Goal: Task Accomplishment & Management: Manage account settings

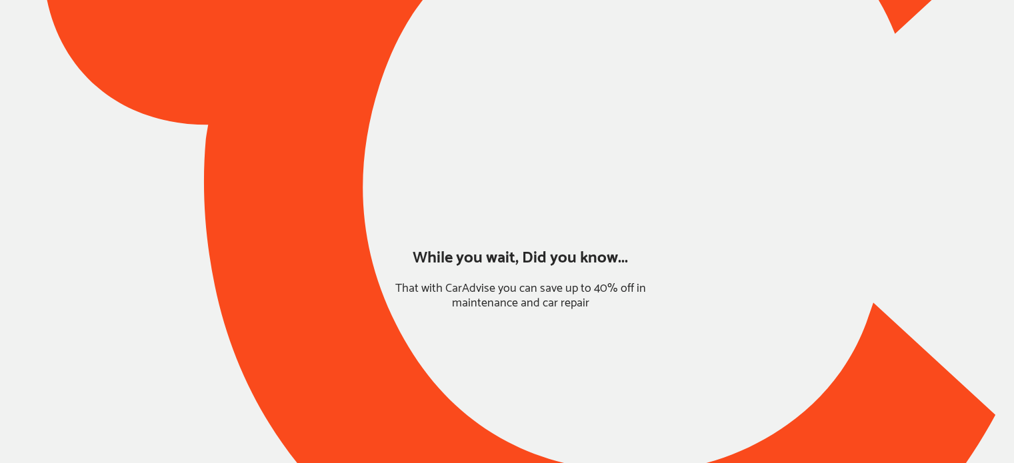
type input "*****"
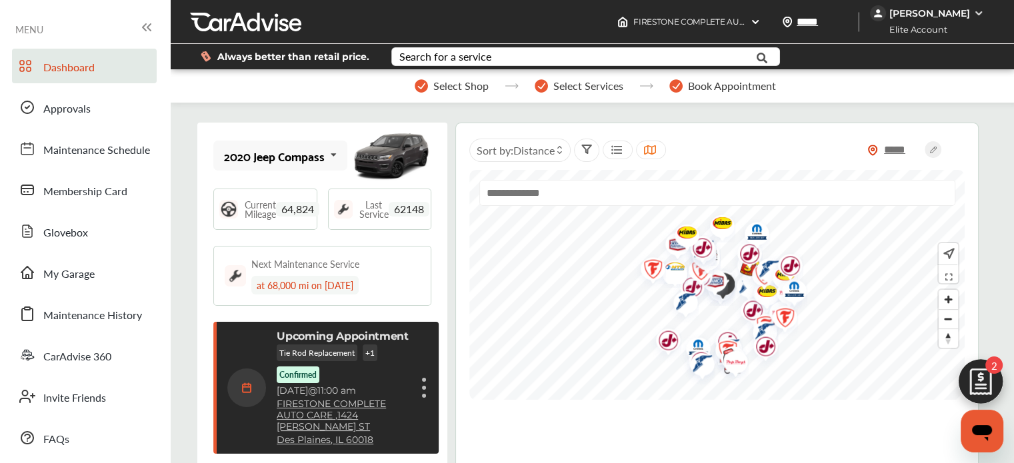
click at [958, 13] on div "[PERSON_NAME]" at bounding box center [929, 13] width 81 height 12
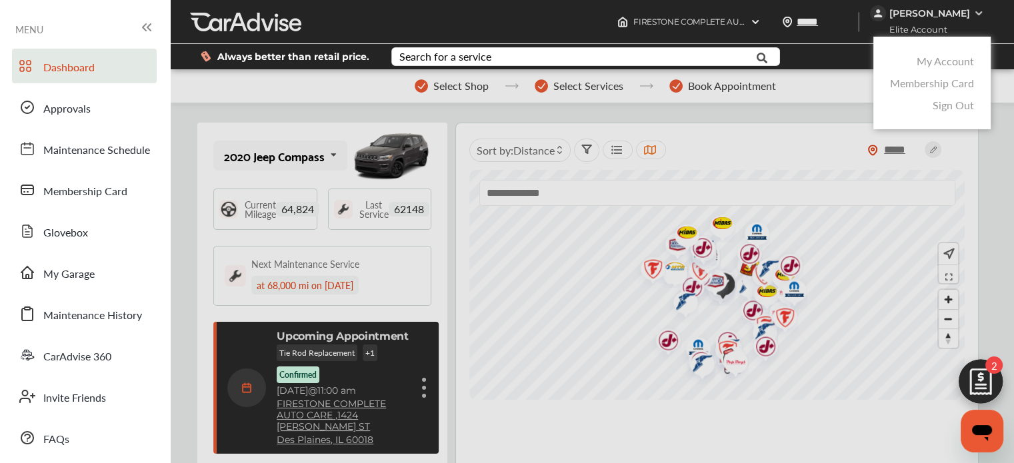
click at [940, 63] on link "My Account" at bounding box center [944, 60] width 57 height 15
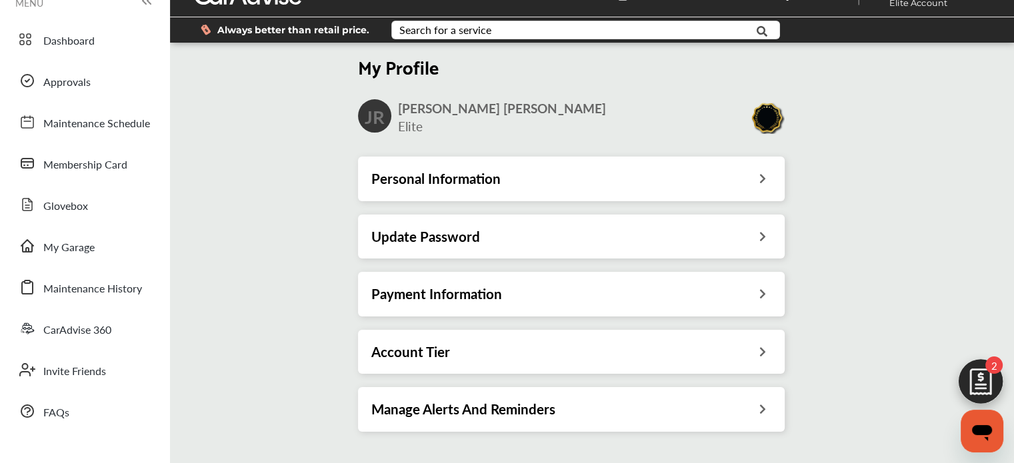
scroll to position [28, 0]
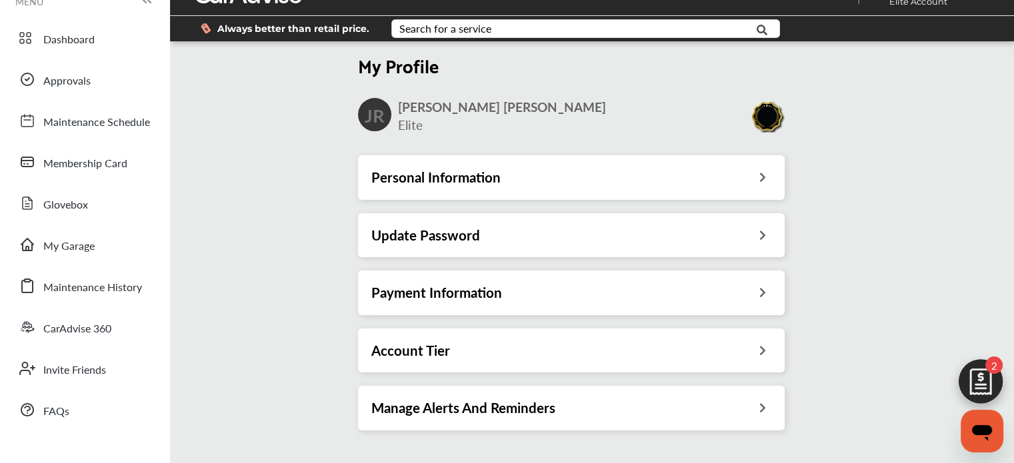
click at [440, 349] on h3 "Account Tier" at bounding box center [410, 350] width 79 height 17
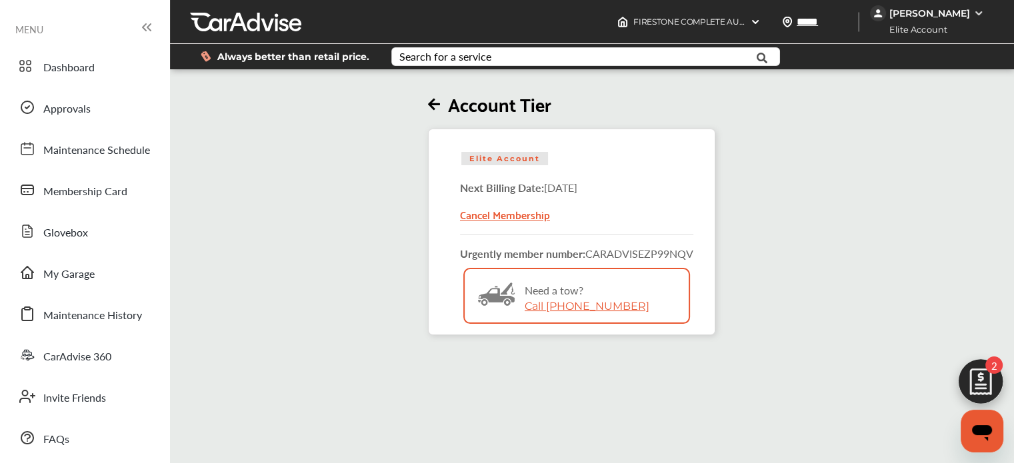
drag, startPoint x: 636, startPoint y: 308, endPoint x: 643, endPoint y: 329, distance: 22.3
click at [643, 329] on div "Bitmap Created with Sketch. Need a tow? Call [PHONE_NUMBER]" at bounding box center [577, 309] width 224 height 80
click at [667, 351] on div "Account Tier Elite Account Next Billing Date: [DATE] Cancel Membership Urgently…" at bounding box center [566, 303] width 801 height 463
drag, startPoint x: 704, startPoint y: 254, endPoint x: 589, endPoint y: 255, distance: 114.7
click at [589, 255] on div "Elite Account Next Billing Date: [DATE] Cancel Membership Urgently member numbe…" at bounding box center [571, 232] width 287 height 207
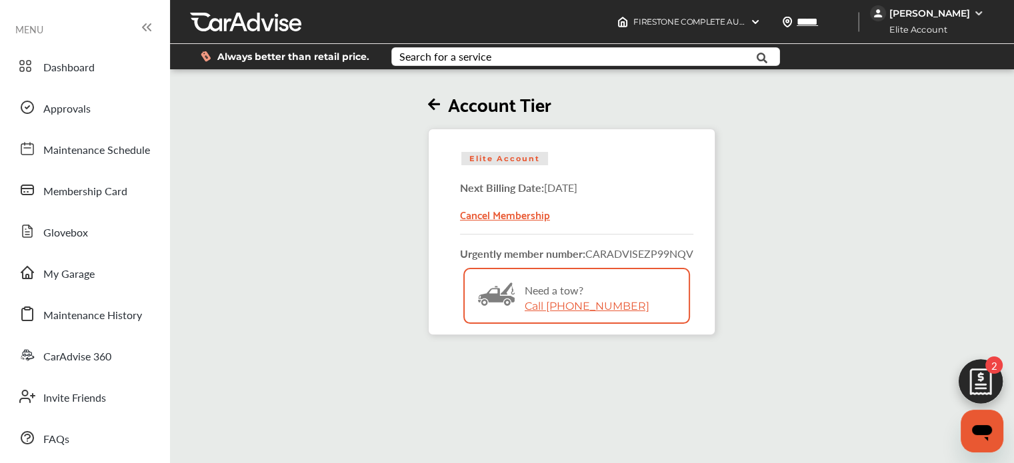
click at [754, 282] on div "Account Tier Elite Account Next Billing Date: [DATE] Cancel Membership Urgently…" at bounding box center [571, 203] width 811 height 263
click at [93, 69] on span "Dashboard" at bounding box center [68, 67] width 51 height 17
